Goal: Task Accomplishment & Management: Complete application form

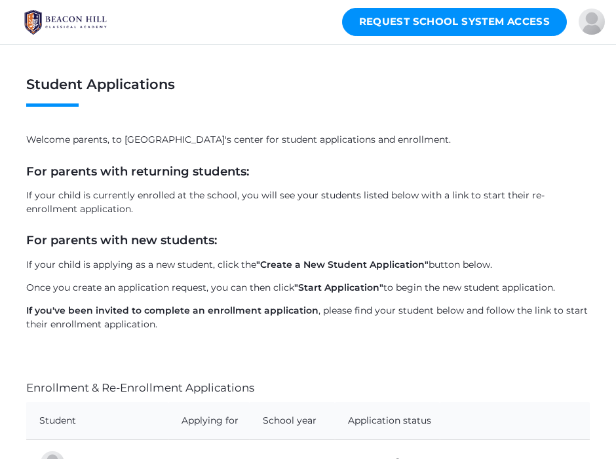
click at [461, 26] on link "Request School System Access" at bounding box center [454, 22] width 225 height 28
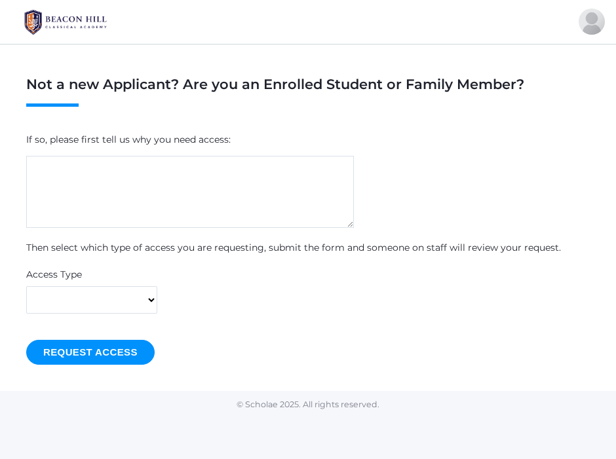
click at [149, 212] on textarea at bounding box center [190, 192] width 328 height 72
click at [49, 26] on img at bounding box center [65, 22] width 98 height 33
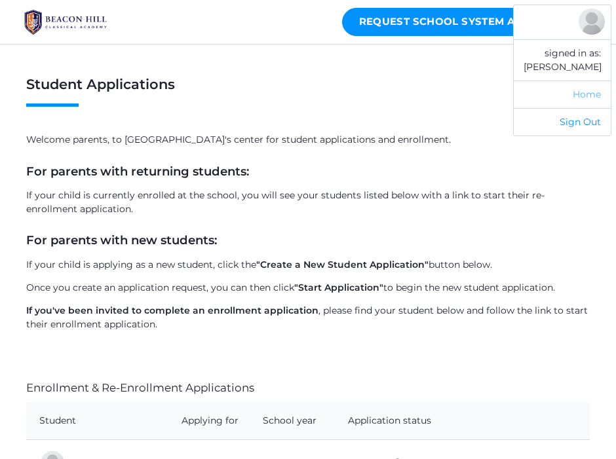
click at [582, 98] on link "Home" at bounding box center [562, 95] width 97 height 28
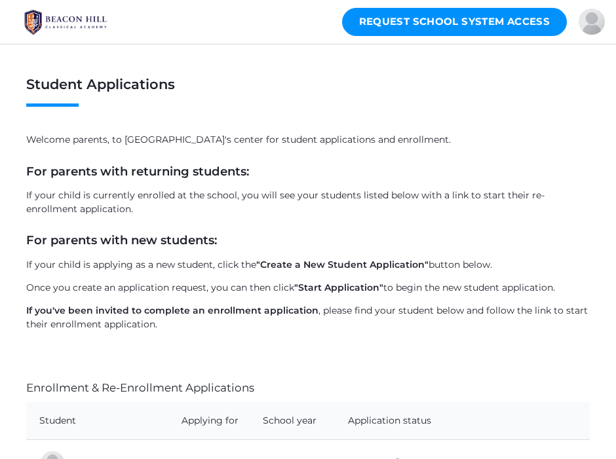
click at [105, 29] on img at bounding box center [65, 22] width 98 height 33
click at [442, 26] on link "Request School System Access" at bounding box center [454, 22] width 225 height 28
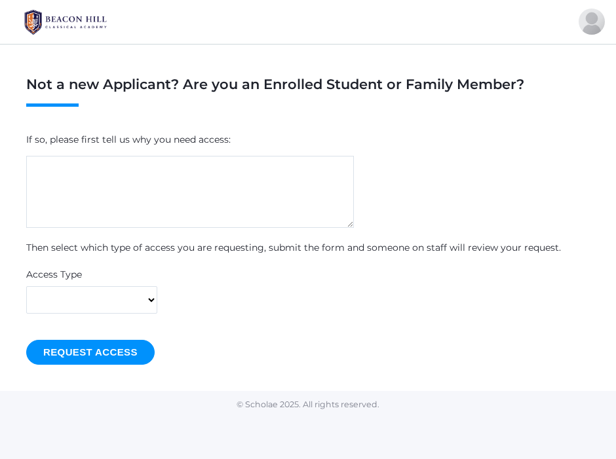
click at [125, 203] on textarea at bounding box center [190, 192] width 328 height 72
type textarea "hybrid parent"
click at [76, 317] on form "If so, please first tell us why you need access: hybrid parent Then select whic…" at bounding box center [308, 248] width 564 height 231
click at [83, 312] on select "I'm a Parent I'm a Student I'm Someone else" at bounding box center [91, 300] width 131 height 28
select select "parent"
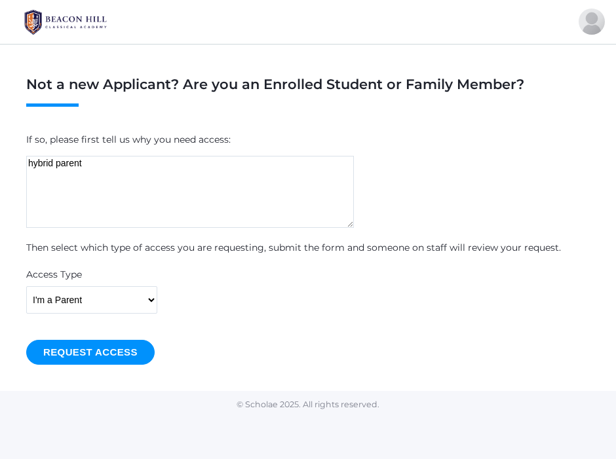
click at [113, 343] on input "Request Access" at bounding box center [90, 352] width 128 height 24
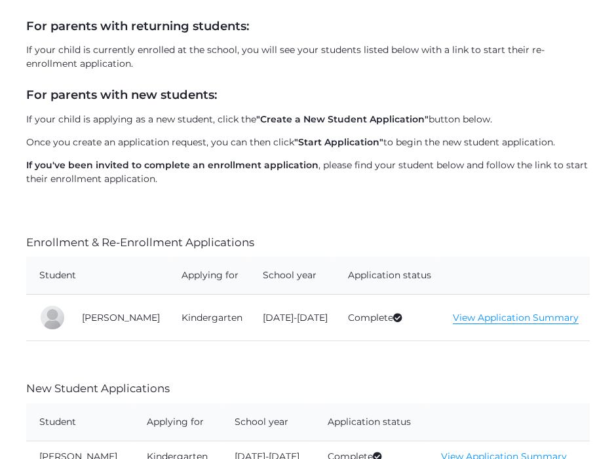
scroll to position [299, 0]
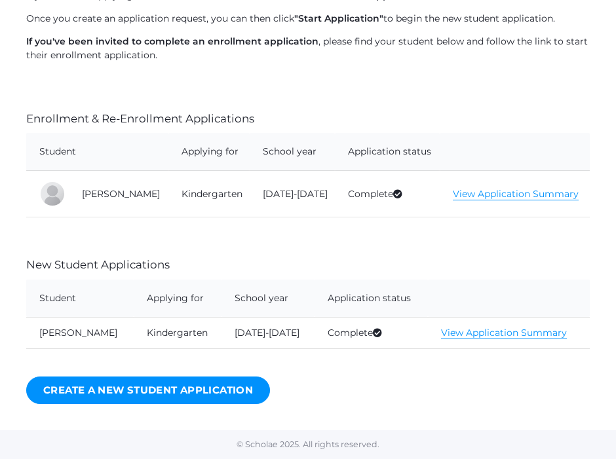
click at [509, 332] on link "View Application Summary" at bounding box center [504, 333] width 126 height 12
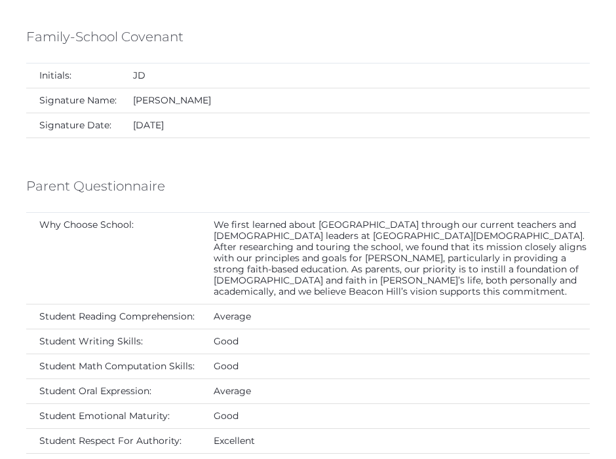
scroll to position [4134, 0]
